Goal: Information Seeking & Learning: Find contact information

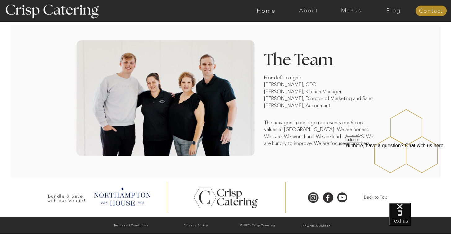
scroll to position [481, 0]
click at [436, 149] on div "Hi there, have a question? Chat with us here." at bounding box center [398, 146] width 105 height 6
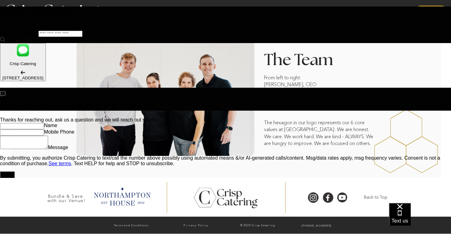
scroll to position [-14, 0]
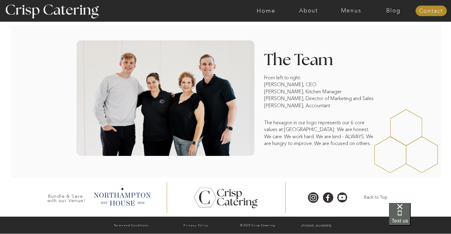
click at [409, 218] on span "Text us" at bounding box center [400, 221] width 17 height 6
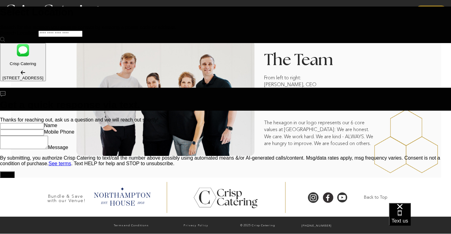
scroll to position [0, 0]
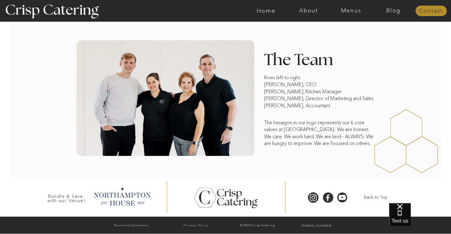
click at [432, 12] on nav "Contact" at bounding box center [431, 11] width 31 height 6
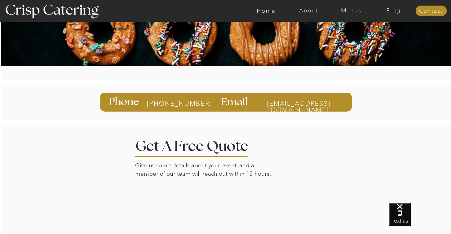
scroll to position [37, 0]
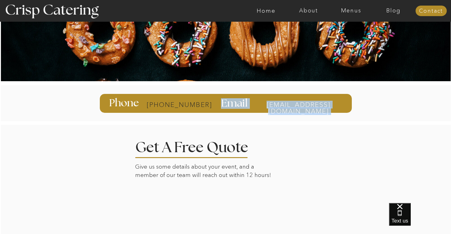
drag, startPoint x: 198, startPoint y: 105, endPoint x: 147, endPoint y: 103, distance: 51.2
click at [147, 103] on div "info@catercrisp.com Email 385-993-4062 Phone" at bounding box center [226, 103] width 372 height 44
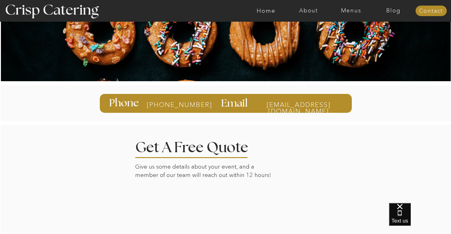
click at [184, 118] on div at bounding box center [224, 103] width 461 height 36
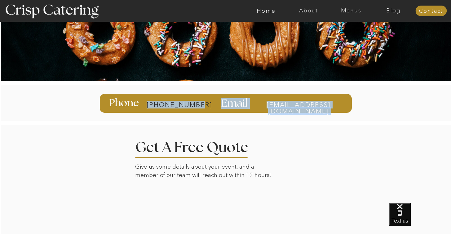
click at [196, 105] on div "info@catercrisp.com Email 385-993-4062 Phone" at bounding box center [226, 103] width 372 height 44
copy div "info@catercrisp.com Email 385-993-4062"
